Goal: Navigation & Orientation: Go to known website

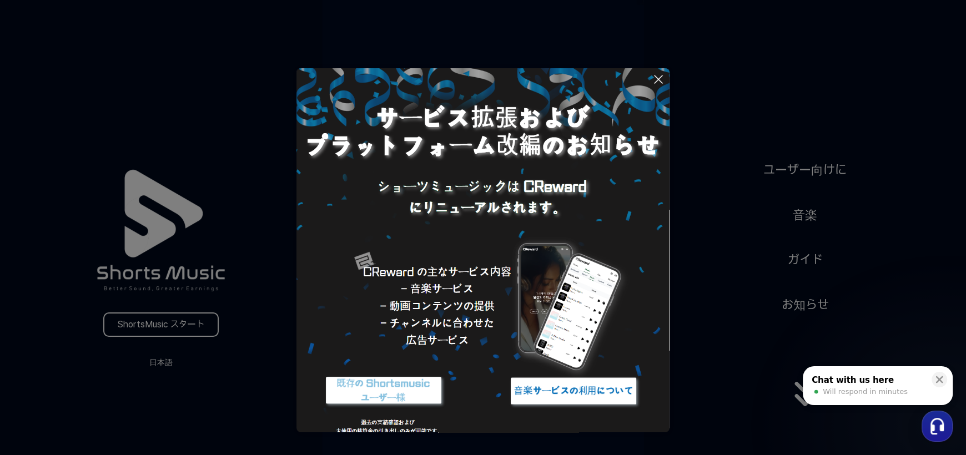
click at [158, 365] on button at bounding box center [483, 227] width 966 height 455
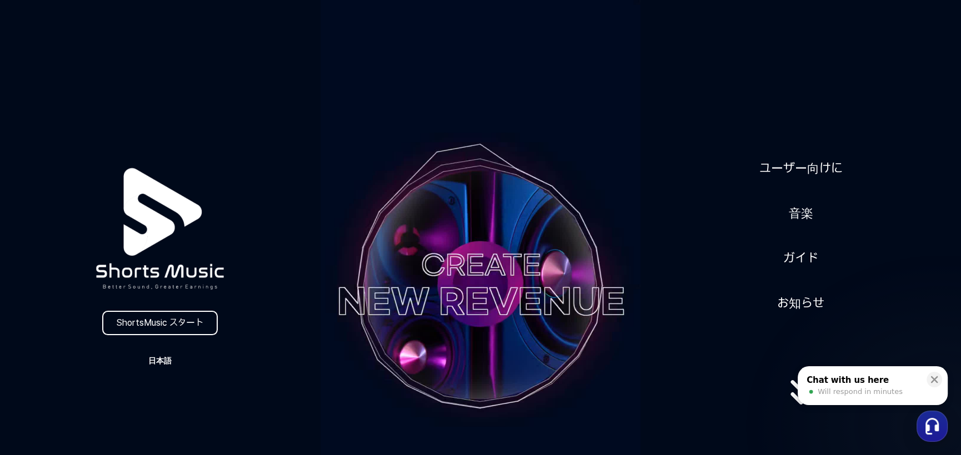
click at [156, 363] on button "日本語" at bounding box center [159, 361] width 53 height 16
click at [159, 402] on button "日本語" at bounding box center [160, 407] width 44 height 11
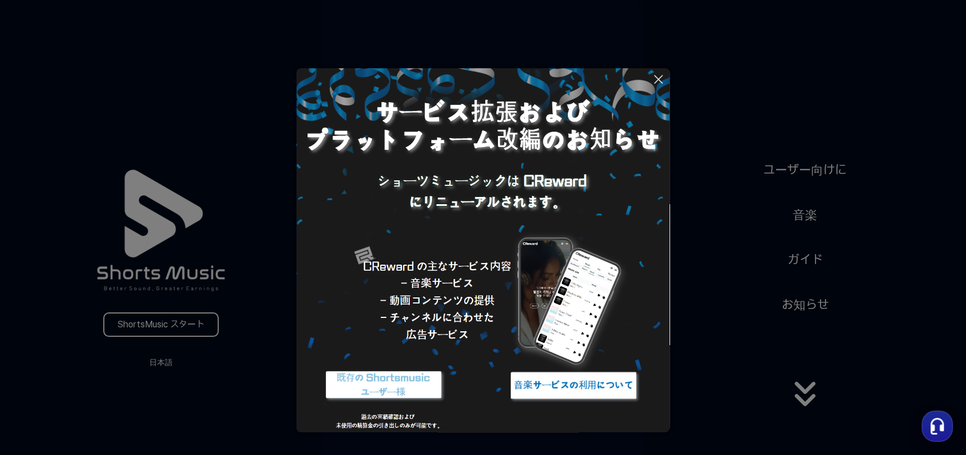
scroll to position [9, 0]
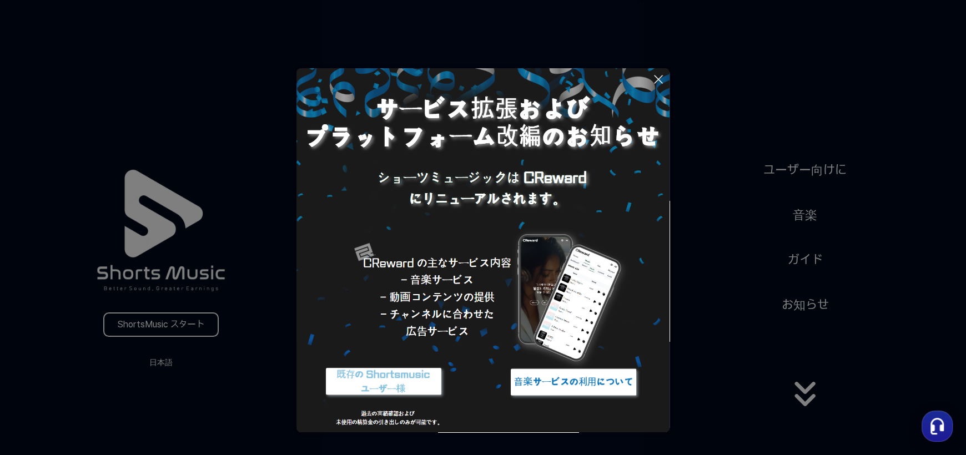
click at [630, 380] on img at bounding box center [573, 383] width 139 height 42
